Goal: Ask a question: Seek information or help from site administrators or community

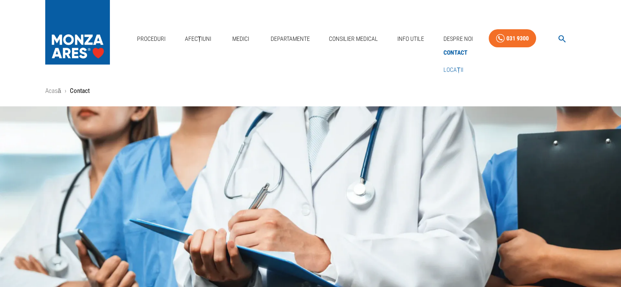
click at [451, 67] on link "Locații" at bounding box center [453, 70] width 23 height 14
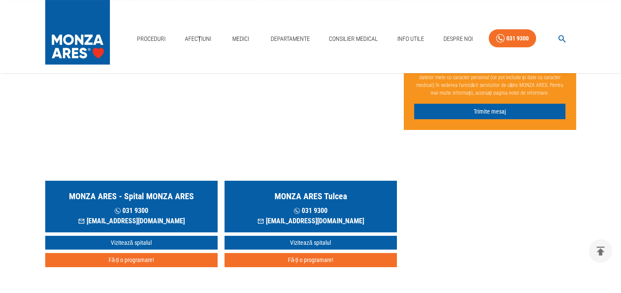
scroll to position [235, 0]
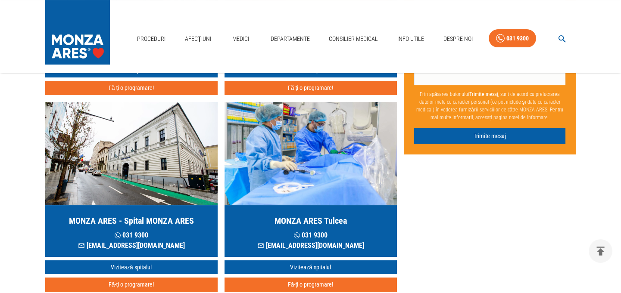
click at [122, 221] on h5 "MONZA ARES - Spital MONZA ARES" at bounding box center [131, 221] width 125 height 12
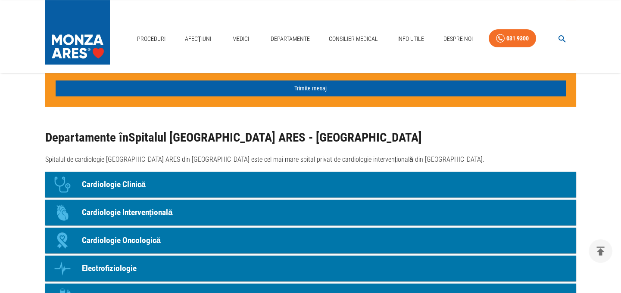
scroll to position [626, 0]
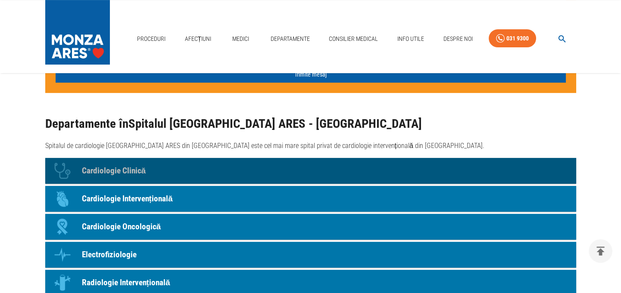
click at [116, 170] on p "Cardiologie Clinică" at bounding box center [114, 171] width 64 height 12
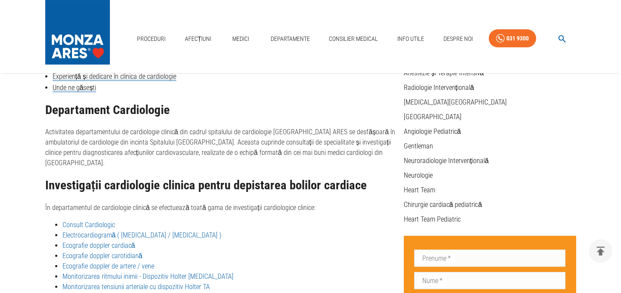
scroll to position [233, 0]
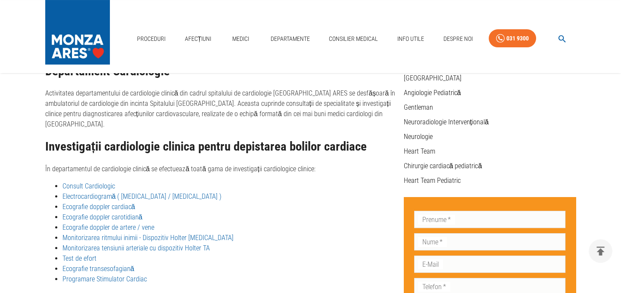
click at [85, 182] on link "Consult Cardiologic" at bounding box center [88, 186] width 53 height 8
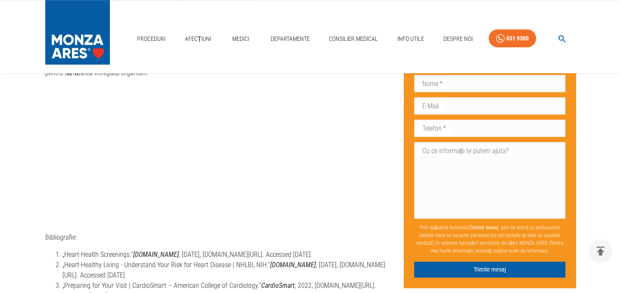
scroll to position [1409, 0]
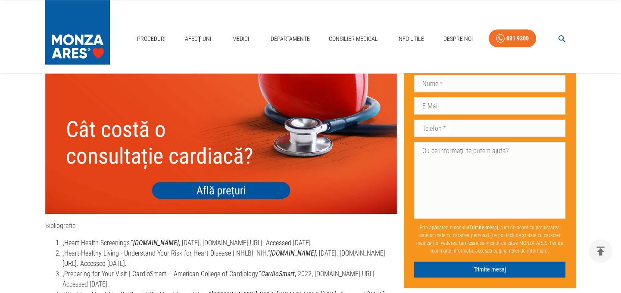
click at [210, 146] on img at bounding box center [220, 144] width 351 height 140
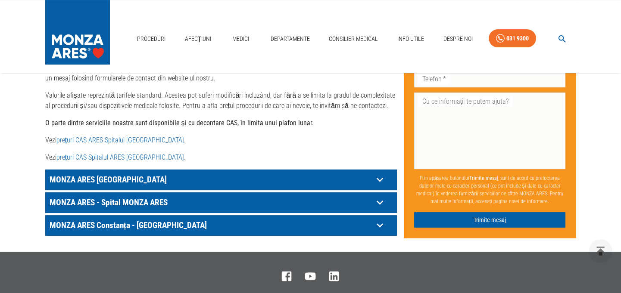
scroll to position [470, 0]
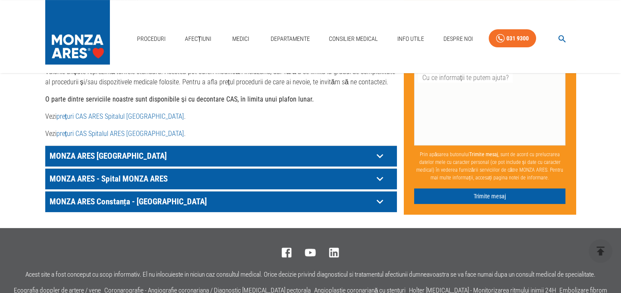
click at [146, 130] on link "prețuri CAS Spitalul ARES Cluj- Napoca" at bounding box center [119, 134] width 127 height 8
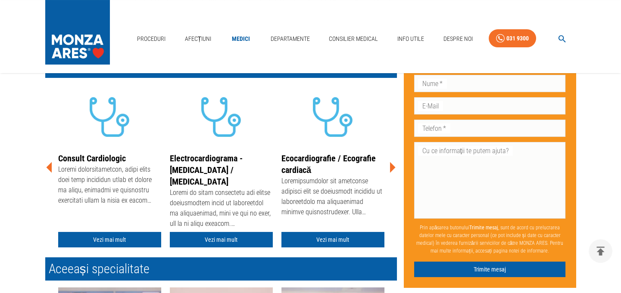
scroll to position [196, 0]
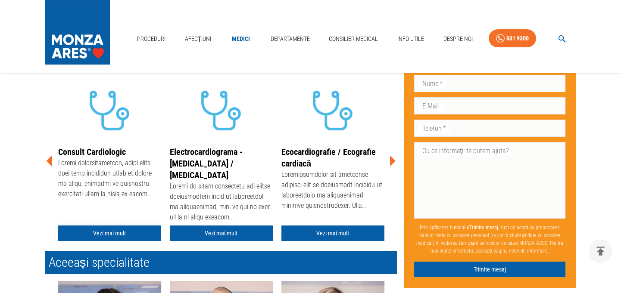
click at [116, 231] on link "Vezi mai mult" at bounding box center [109, 234] width 103 height 16
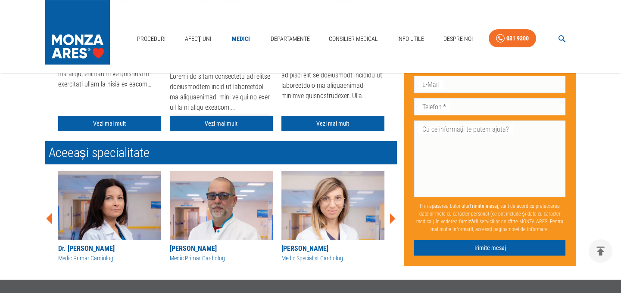
scroll to position [313, 0]
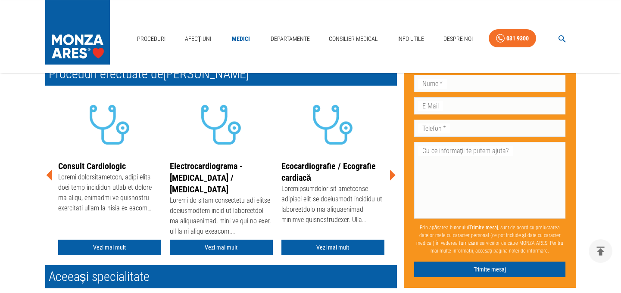
scroll to position [196, 0]
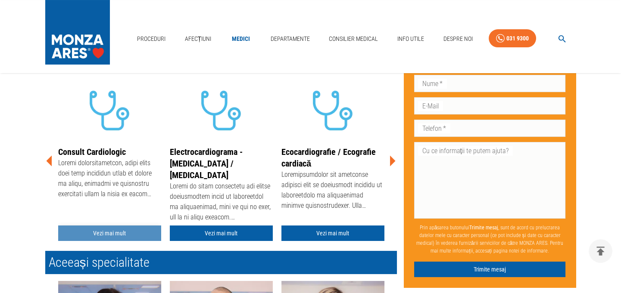
click at [111, 232] on link "Vezi mai mult" at bounding box center [109, 234] width 103 height 16
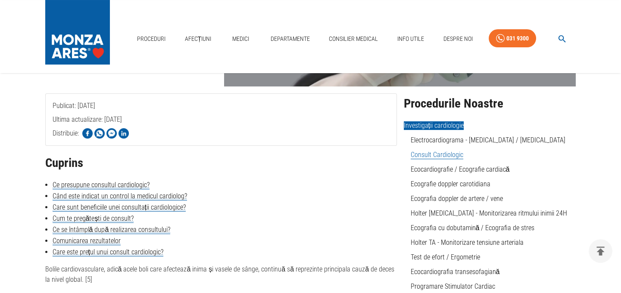
scroll to position [156, 0]
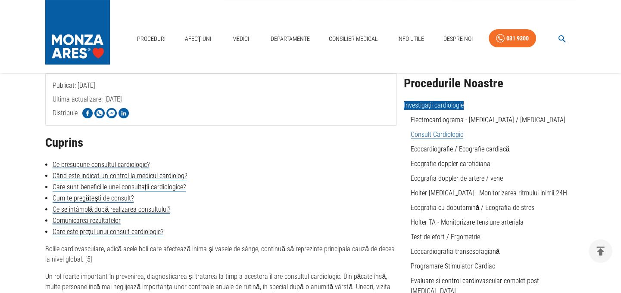
click at [423, 136] on link "Consult Cardiologic" at bounding box center [436, 135] width 53 height 9
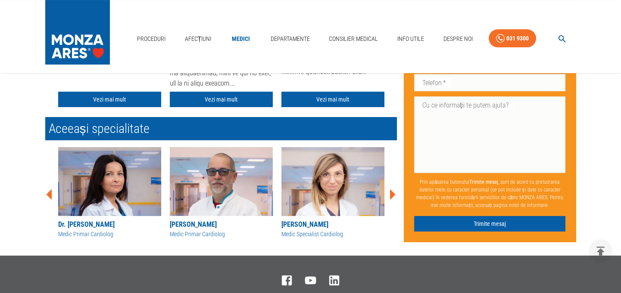
scroll to position [352, 0]
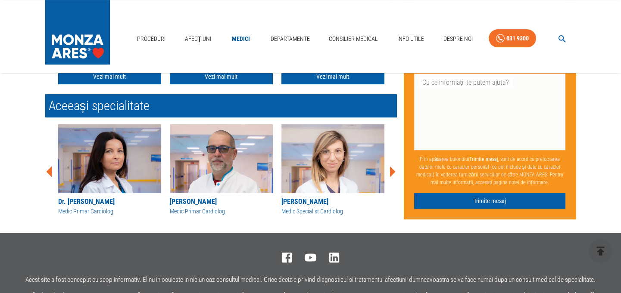
click at [112, 159] on img at bounding box center [109, 158] width 103 height 69
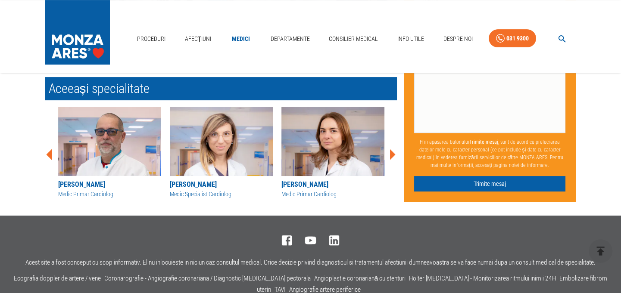
scroll to position [783, 0]
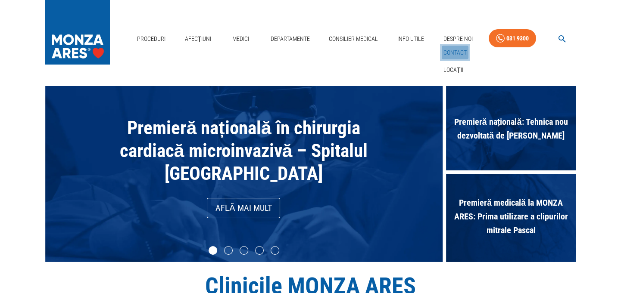
click at [452, 53] on link "Contact" at bounding box center [455, 53] width 27 height 14
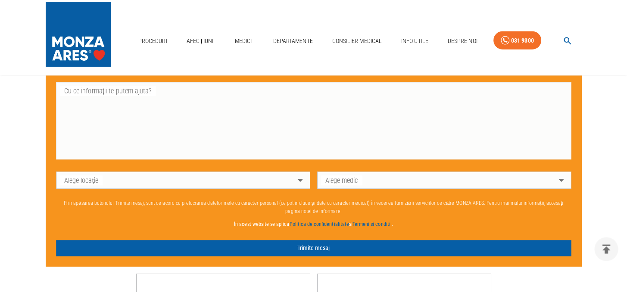
scroll to position [548, 0]
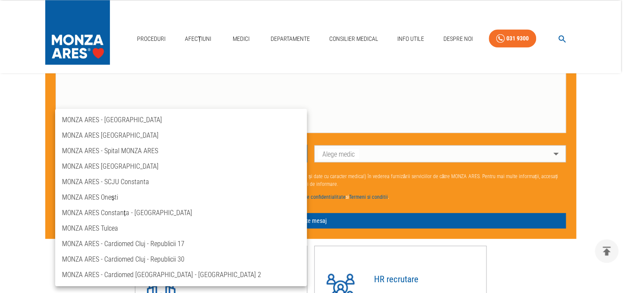
click at [105, 244] on li "MONZA ARES - Cardiomed Cluj - Republicii 17" at bounding box center [181, 244] width 252 height 16
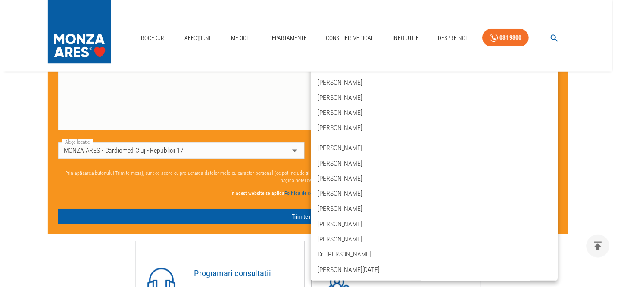
scroll to position [0, 0]
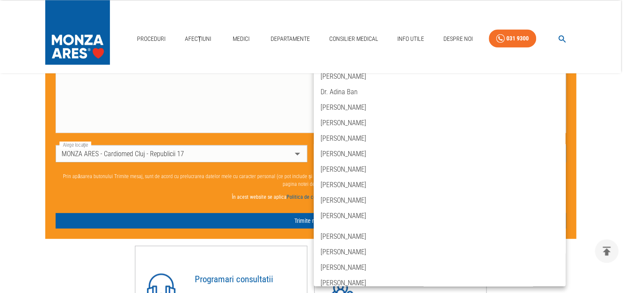
click at [298, 151] on div at bounding box center [313, 146] width 627 height 293
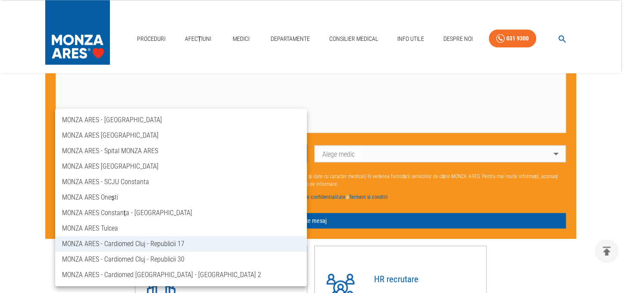
click at [127, 258] on li "MONZA ARES - Cardiomed Cluj - Republicii 30" at bounding box center [181, 260] width 252 height 16
type input "ares-cardiomed-[GEOGRAPHIC_DATA]-republicii-30"
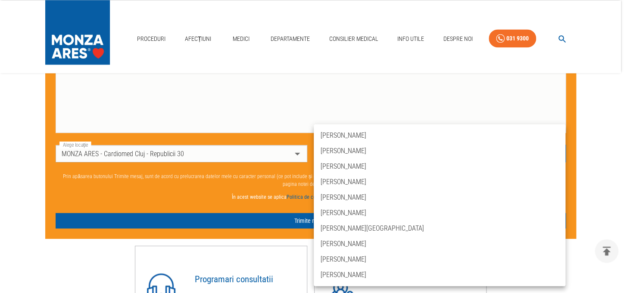
click at [211, 154] on div at bounding box center [313, 146] width 627 height 293
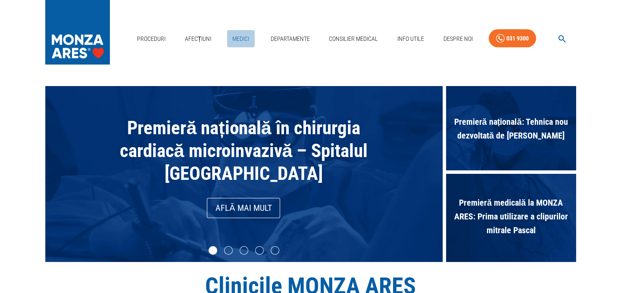
click at [237, 38] on link "Medici" at bounding box center [241, 39] width 28 height 18
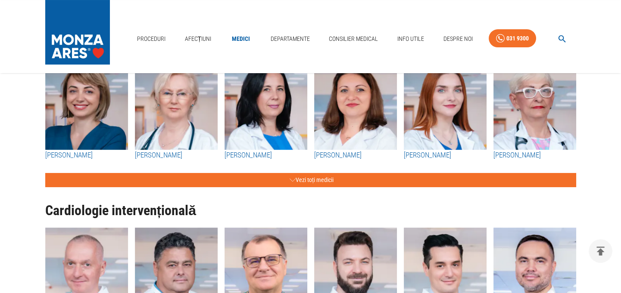
scroll to position [156, 0]
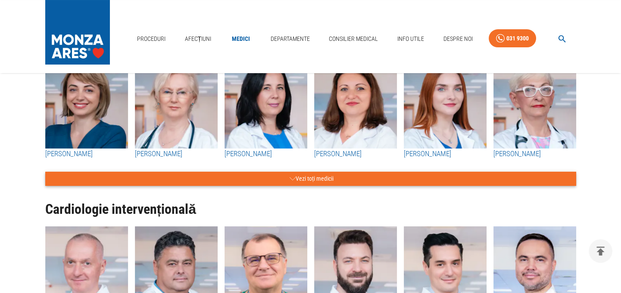
click at [324, 180] on button "Vezi toți medicii" at bounding box center [310, 179] width 531 height 14
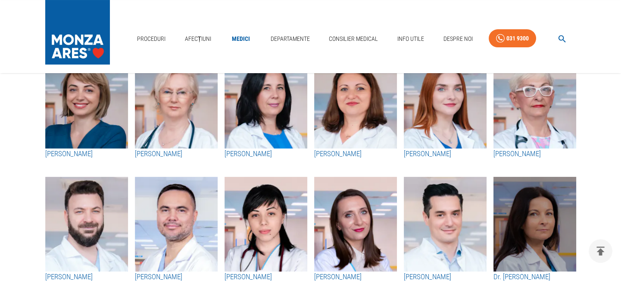
click at [530, 228] on img "button" at bounding box center [534, 224] width 83 height 95
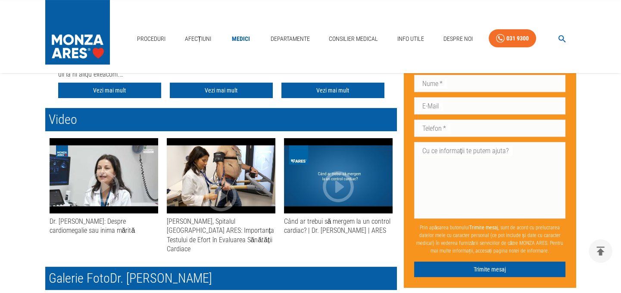
scroll to position [313, 0]
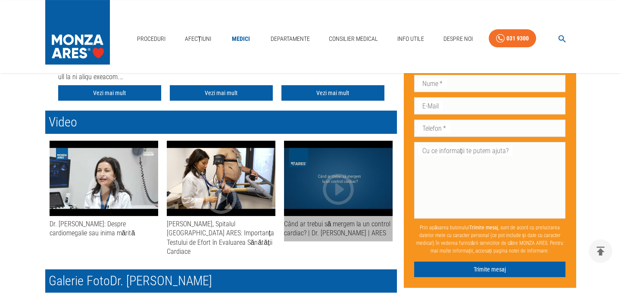
click at [337, 188] on icon "button" at bounding box center [338, 189] width 31 height 31
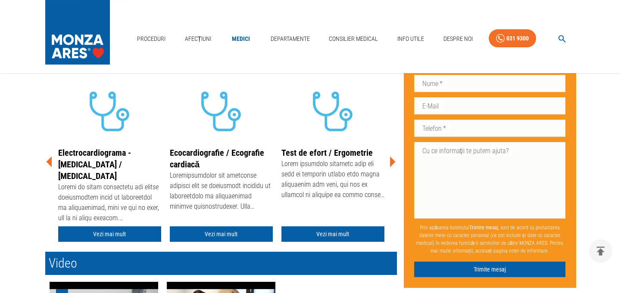
scroll to position [156, 0]
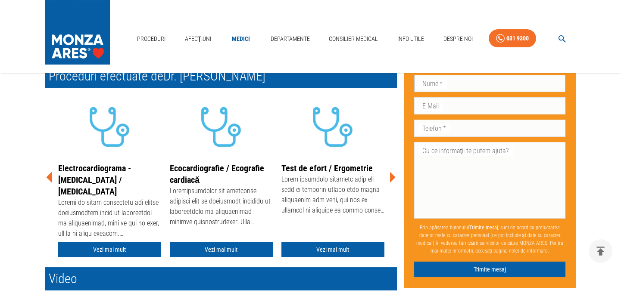
click at [448, 84] on input "Nume   *" at bounding box center [490, 83] width 152 height 17
type input "[PERSON_NAME]"
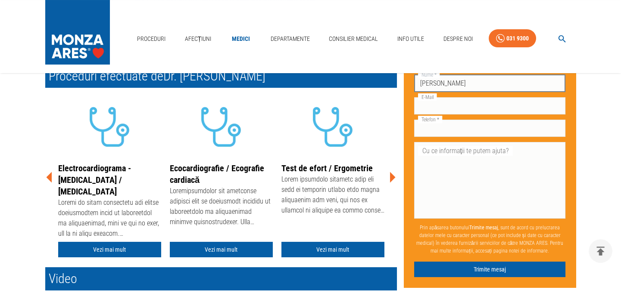
type input "[PERSON_NAME]"
type input "[EMAIL_ADDRESS][PERSON_NAME][DOMAIN_NAME]"
type input "0749088470"
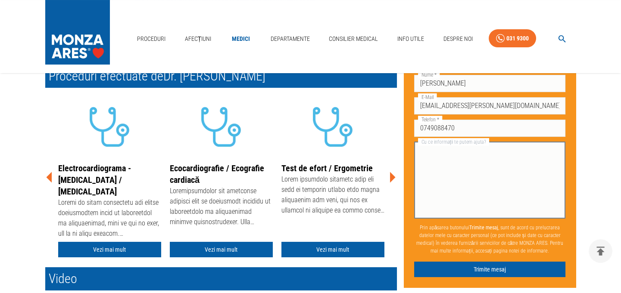
click at [461, 151] on textarea "Cu ce informații te putem ajuta?" at bounding box center [490, 180] width 140 height 69
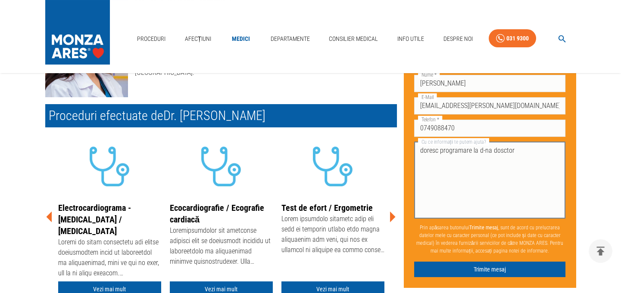
scroll to position [117, 0]
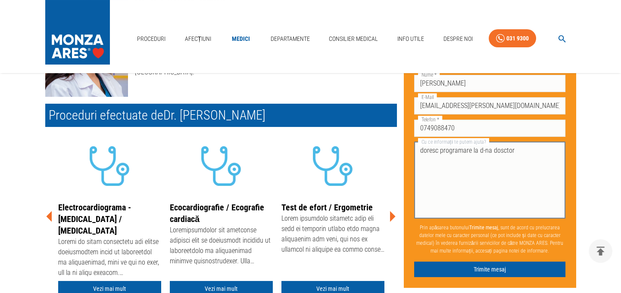
drag, startPoint x: 499, startPoint y: 150, endPoint x: 495, endPoint y: 165, distance: 15.7
click at [499, 152] on textarea "doresc programare la d-na dosctor" at bounding box center [490, 180] width 140 height 69
click at [419, 149] on div "doresc programare la d-na doctor [PERSON_NAME] Cu ce informații te putem ajuta?" at bounding box center [490, 180] width 152 height 77
drag, startPoint x: 420, startPoint y: 151, endPoint x: 412, endPoint y: 177, distance: 27.9
click at [420, 151] on textarea "doresc programare la d-na doctor [PERSON_NAME]" at bounding box center [490, 180] width 140 height 69
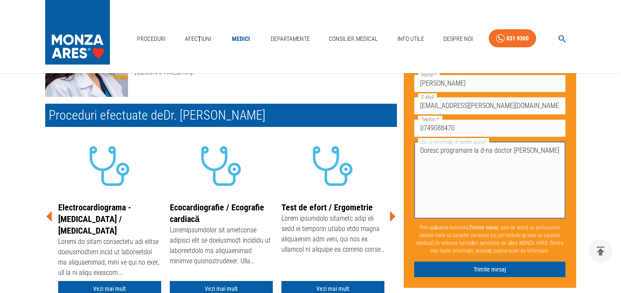
click at [555, 151] on textarea "Doresc programare la d-na doctor [PERSON_NAME]" at bounding box center [490, 180] width 140 height 69
type textarea "Doresc programare la d-na doctor [PERSON_NAME] Cat mai urgent ! Multumesc"
click at [461, 271] on button "Trimite mesaj" at bounding box center [490, 270] width 152 height 16
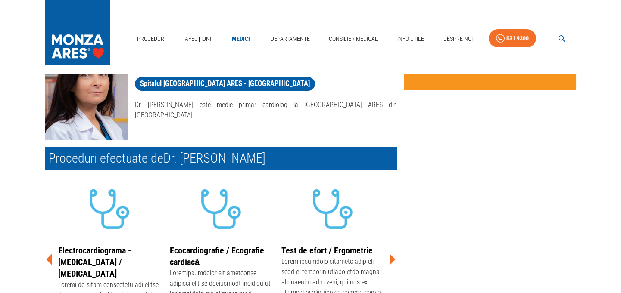
scroll to position [0, 0]
